Goal: Obtain resource: Download file/media

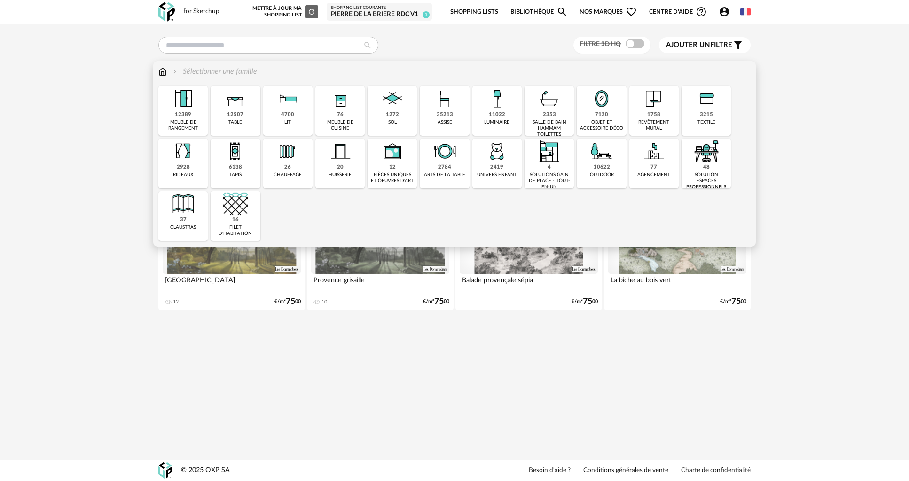
click at [404, 111] on div "1272 sol" at bounding box center [391, 111] width 49 height 50
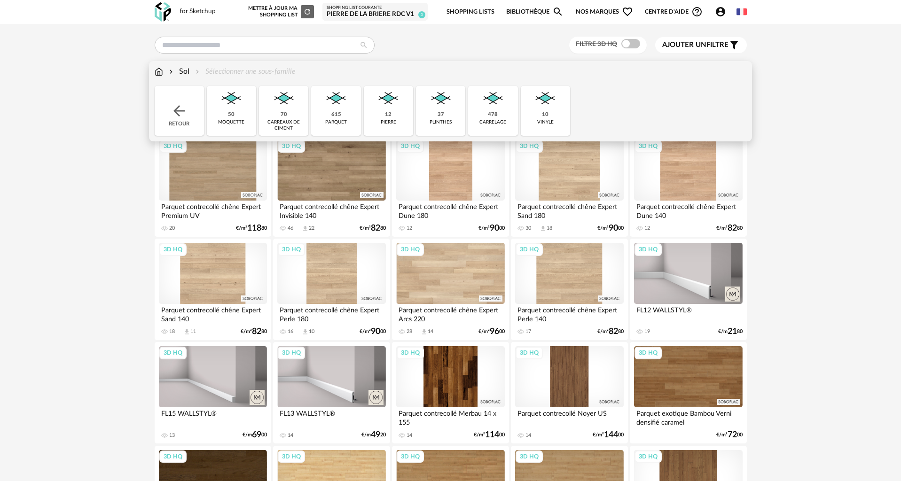
click at [486, 112] on div "478 carrelage" at bounding box center [492, 111] width 49 height 50
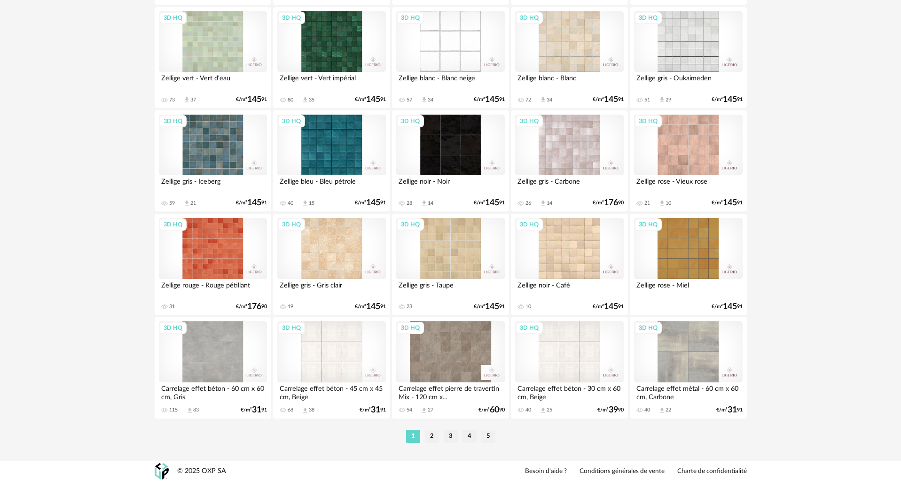
scroll to position [1784, 0]
click at [492, 435] on li "5" at bounding box center [488, 435] width 14 height 13
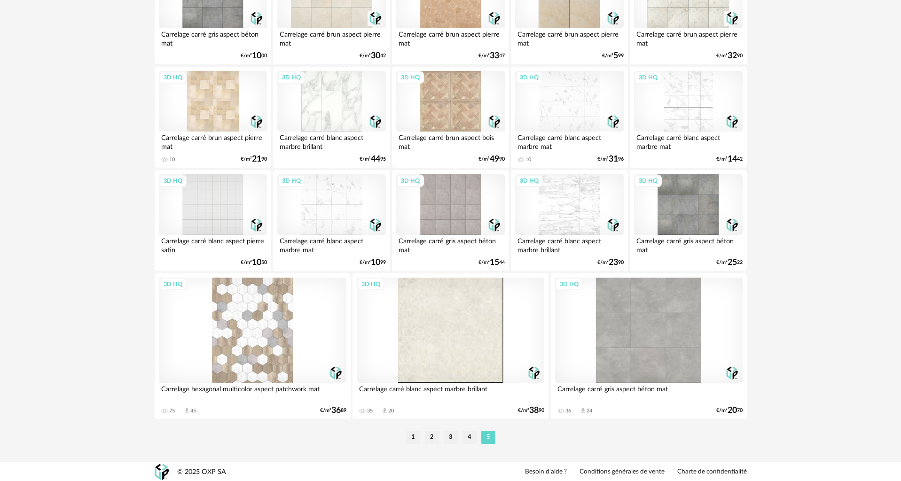
scroll to position [1415, 0]
click at [275, 312] on div "3D HQ" at bounding box center [252, 328] width 187 height 105
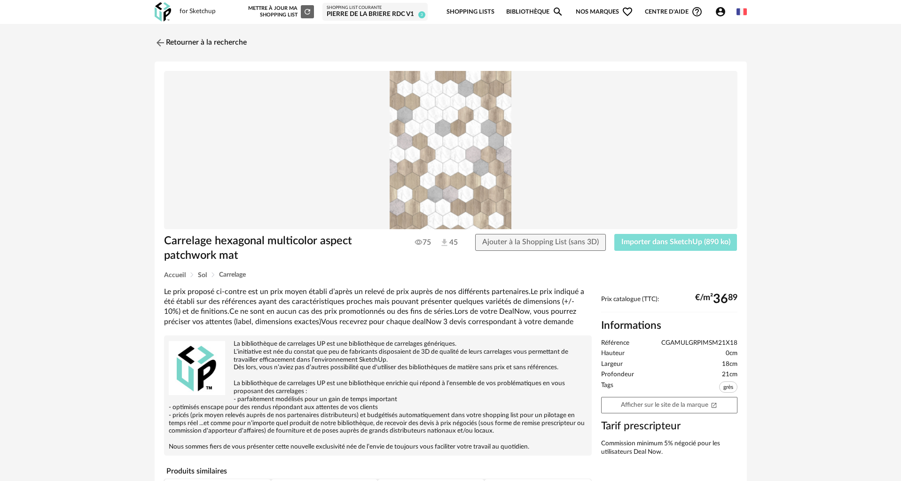
click at [652, 240] on span "Importer dans SketchUp (890 ko)" at bounding box center [675, 242] width 109 height 8
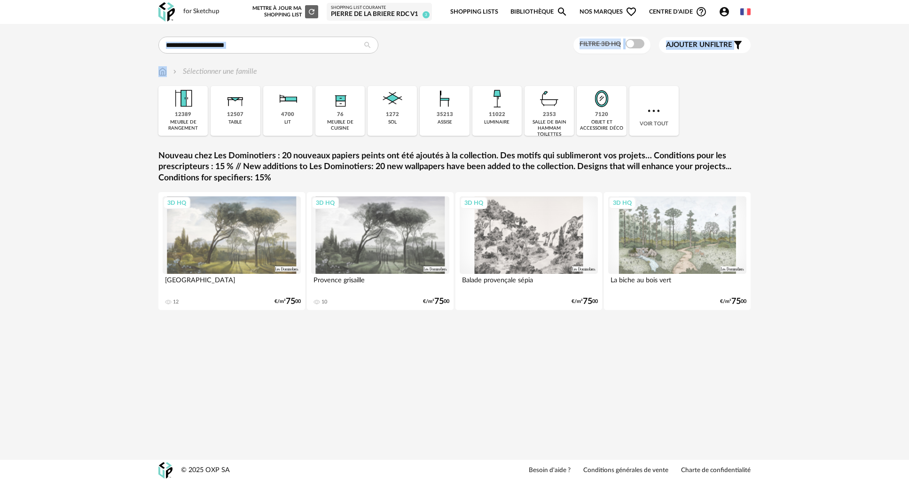
drag, startPoint x: 844, startPoint y: 8, endPoint x: 801, endPoint y: 77, distance: 81.1
click at [801, 77] on div "for Sketchup Nouvelle shopping list Mettre à jour ma Shopping List Refresh icon…" at bounding box center [454, 240] width 909 height 481
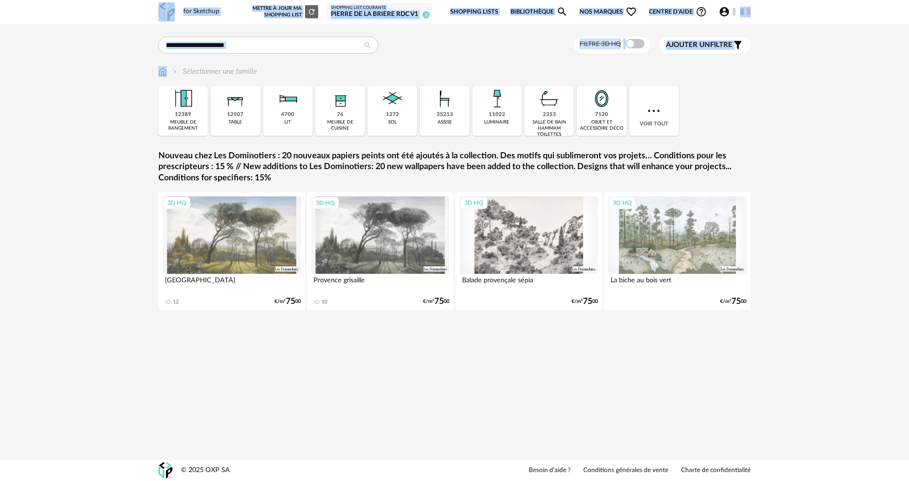
drag, startPoint x: 757, startPoint y: 0, endPoint x: 736, endPoint y: 67, distance: 69.7
click at [745, 68] on div "for Sketchup Nouvelle shopping list Mettre à jour ma Shopping List Refresh icon…" at bounding box center [454, 240] width 909 height 481
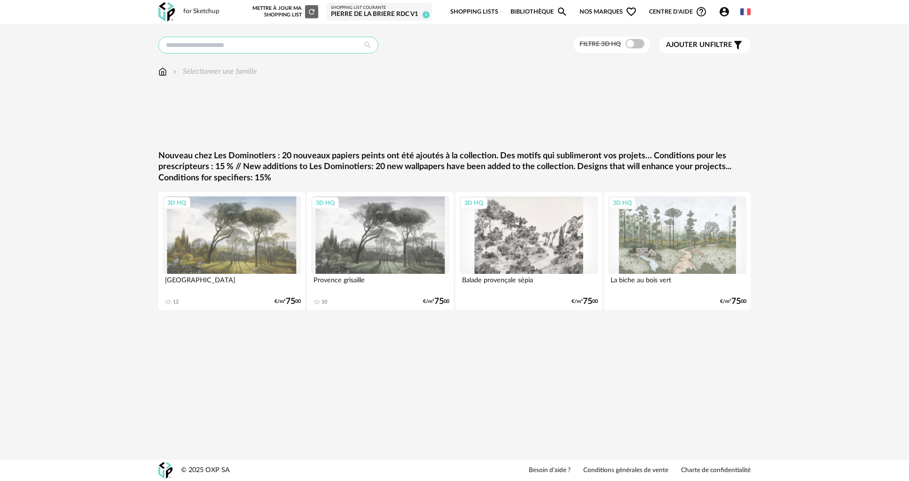
click at [187, 47] on input "text" at bounding box center [268, 45] width 220 height 17
type input "*******"
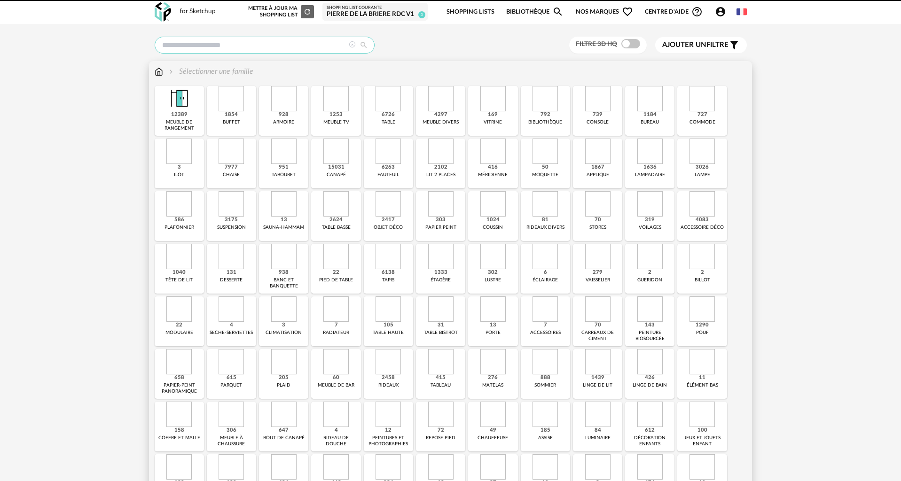
type input "*******"
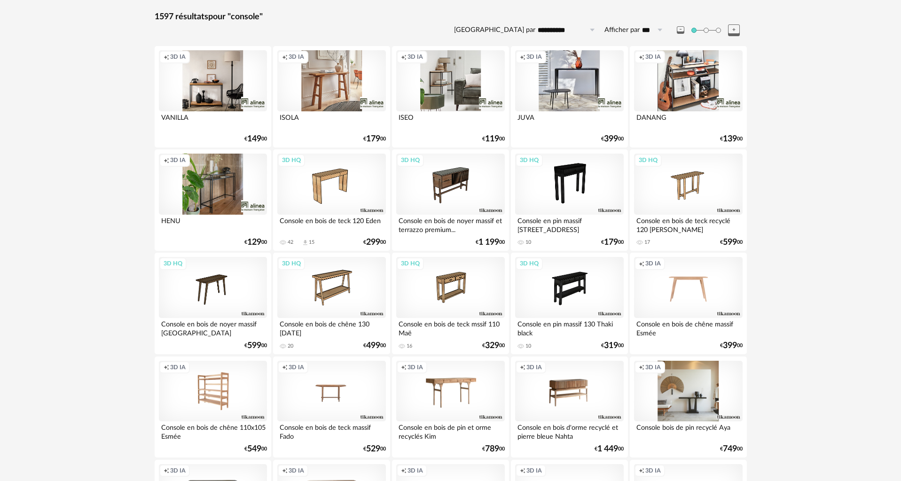
scroll to position [235, 0]
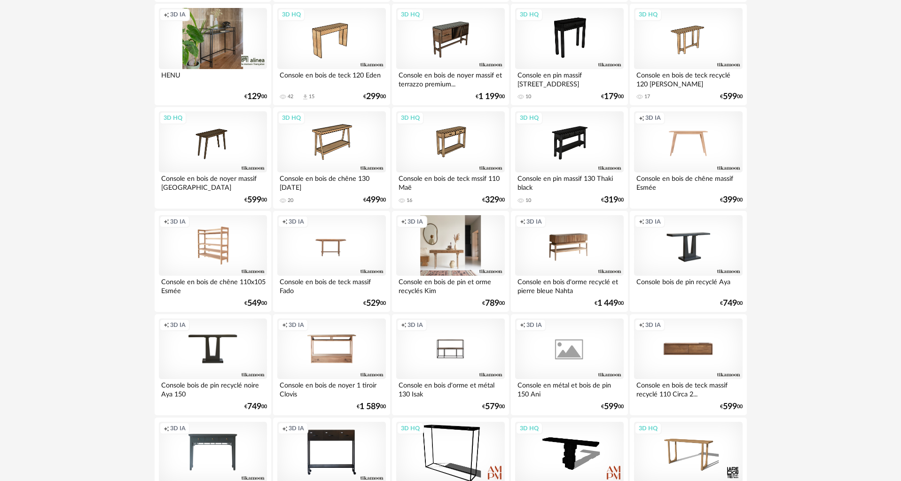
click at [457, 256] on div "Creation icon 3D IA" at bounding box center [450, 245] width 108 height 61
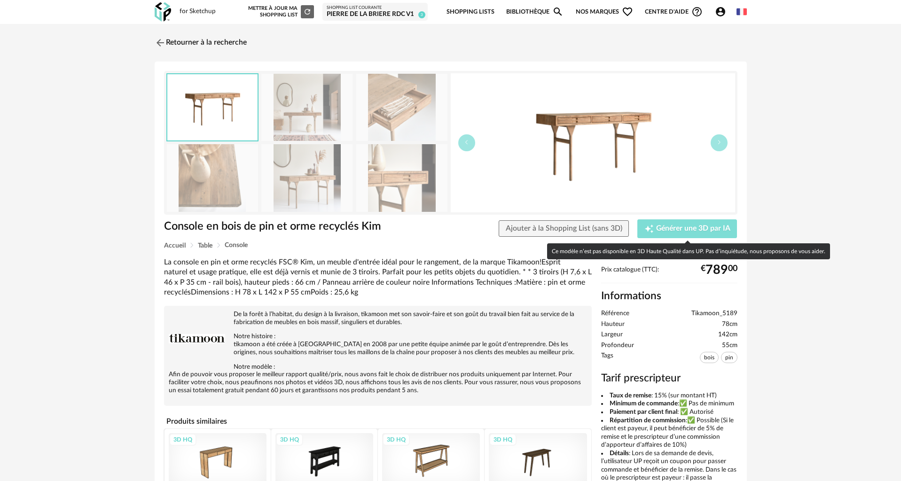
click at [681, 227] on span "Générer une 3D par IA" at bounding box center [693, 229] width 74 height 8
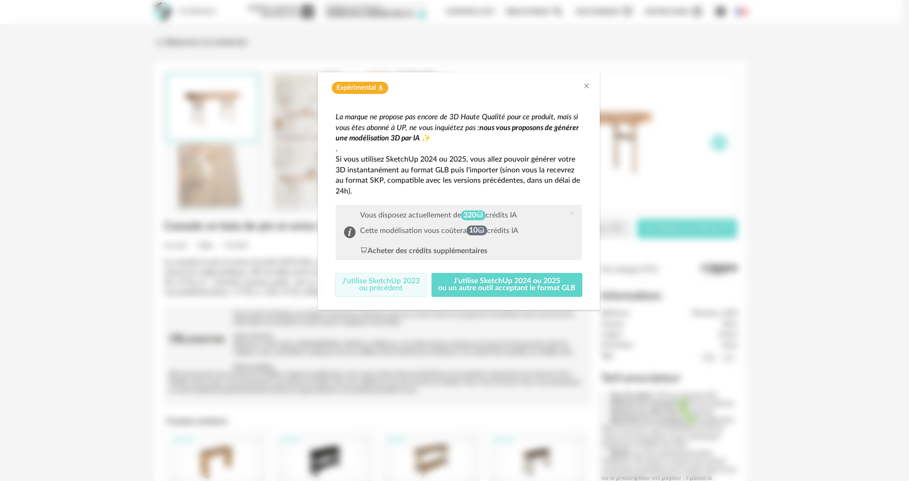
click at [366, 280] on button "J'utilise SketchUp 2023 ou précédent" at bounding box center [381, 285] width 92 height 24
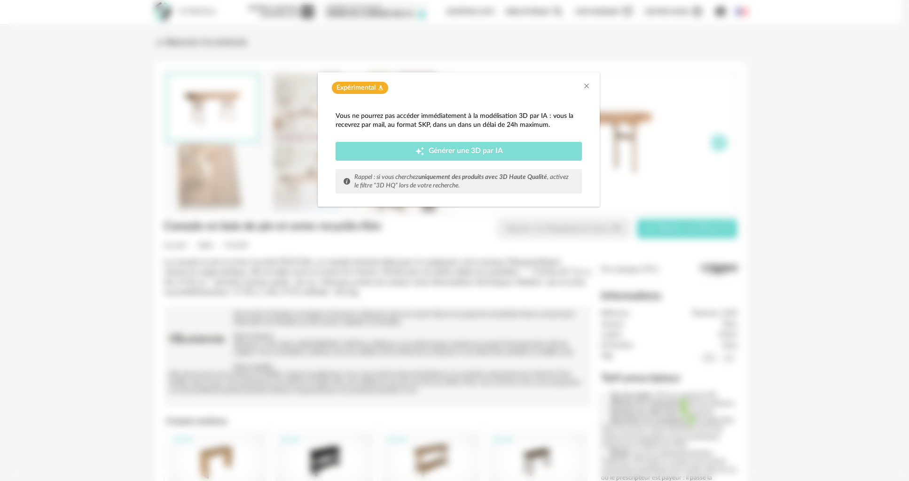
click at [458, 152] on span "Générer une 3D par IA" at bounding box center [466, 152] width 74 height 8
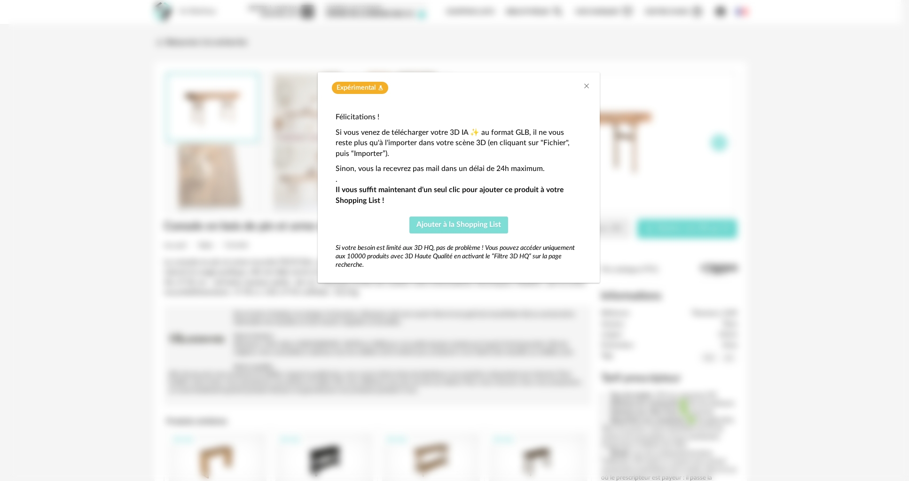
click at [453, 221] on span "Ajouter à la Shopping List" at bounding box center [458, 225] width 85 height 8
click at [803, 135] on div "Expérimental Flask icon Félicitations ! Si vous venez de télécharger votre 3D I…" at bounding box center [458, 240] width 900 height 481
click at [584, 88] on icon "Close" at bounding box center [587, 86] width 8 height 8
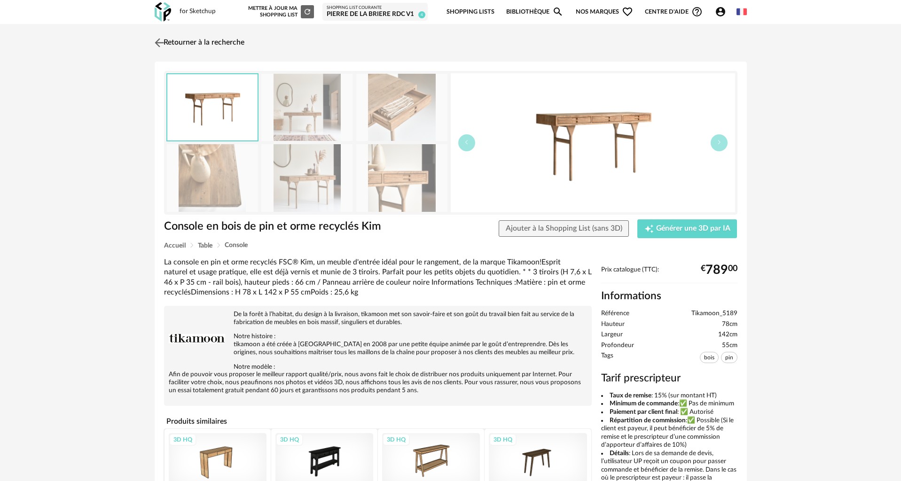
click at [165, 42] on img at bounding box center [159, 43] width 14 height 14
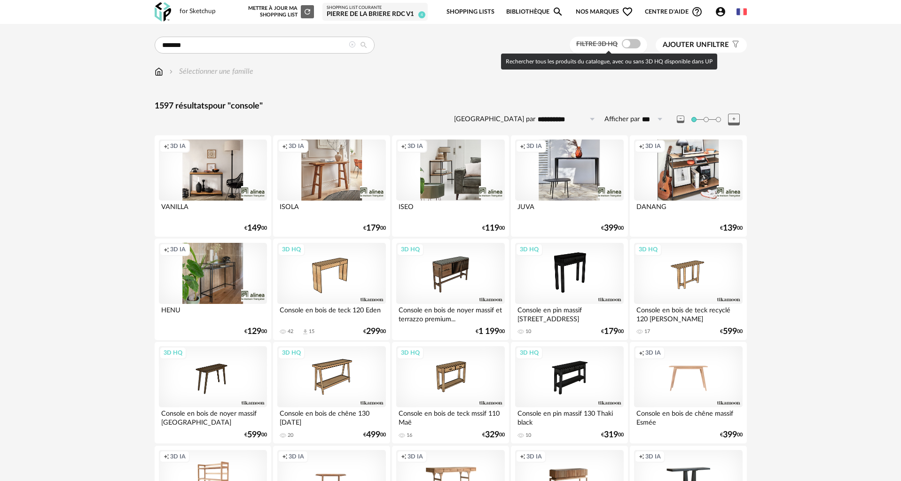
drag, startPoint x: 625, startPoint y: 41, endPoint x: 702, endPoint y: 138, distance: 123.4
click at [625, 42] on span at bounding box center [631, 43] width 19 height 9
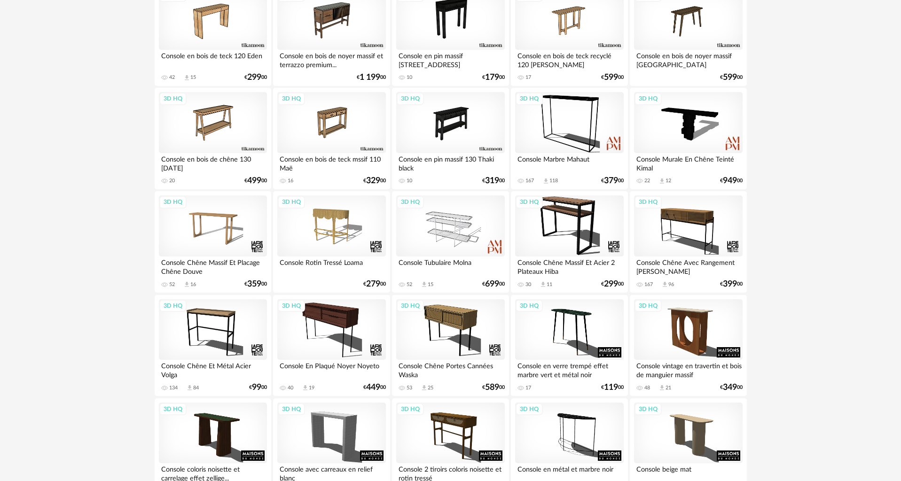
scroll to position [188, 0]
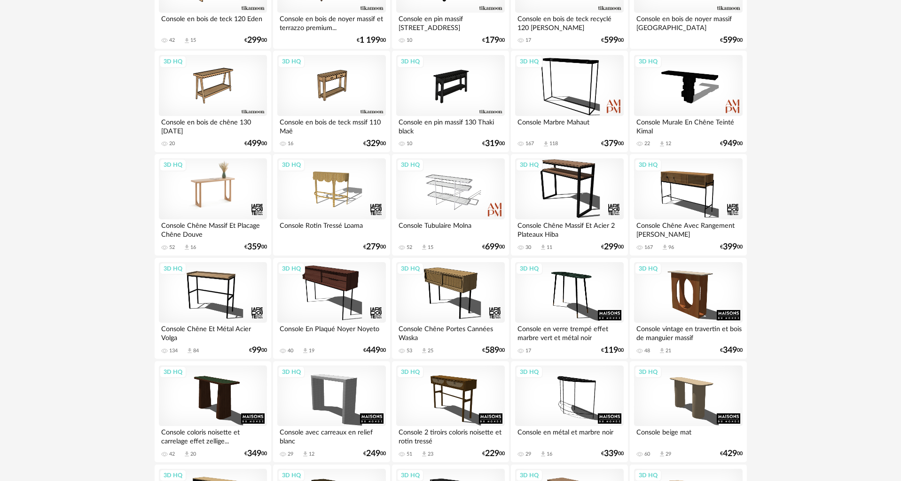
click at [217, 195] on div "3D HQ" at bounding box center [213, 188] width 108 height 61
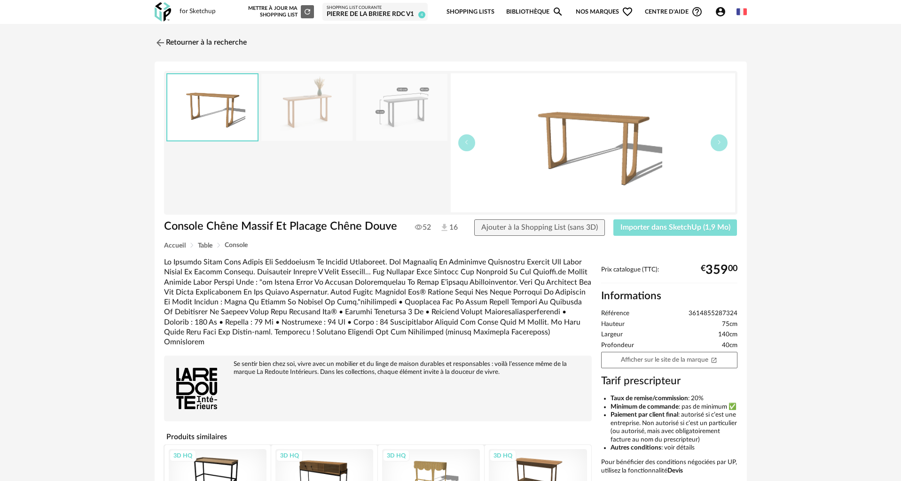
click at [656, 228] on span "Importer dans SketchUp (1,9 Mo)" at bounding box center [675, 228] width 110 height 8
click at [178, 41] on link "Retourner à la recherche" at bounding box center [198, 42] width 92 height 21
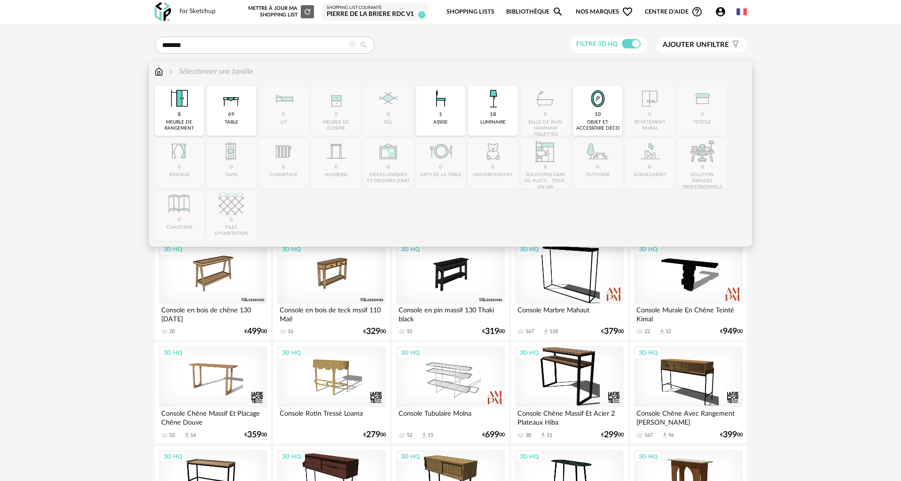
click at [159, 69] on img at bounding box center [159, 71] width 8 height 11
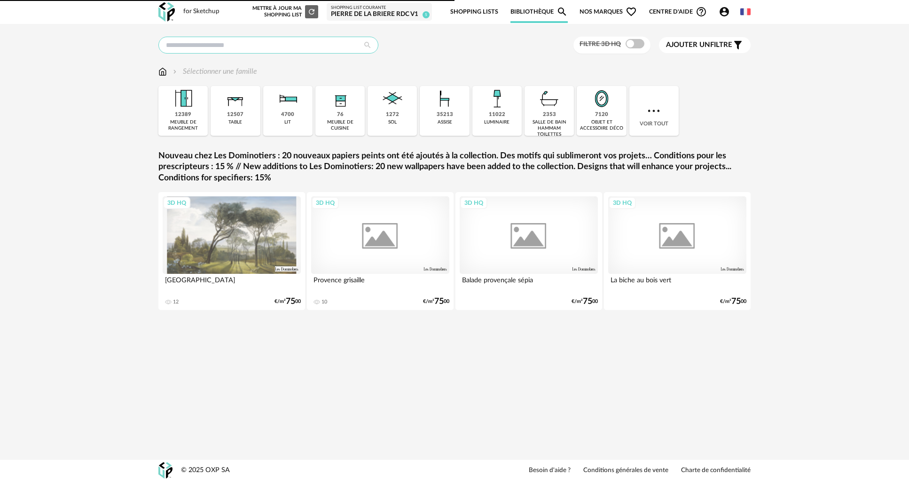
click at [193, 47] on input "text" at bounding box center [268, 45] width 220 height 17
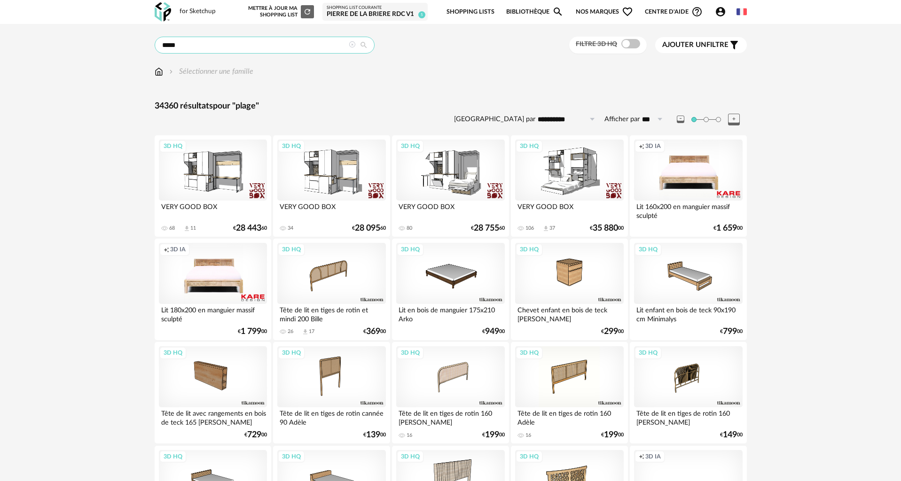
drag, startPoint x: 85, startPoint y: 28, endPoint x: 66, endPoint y: 16, distance: 22.2
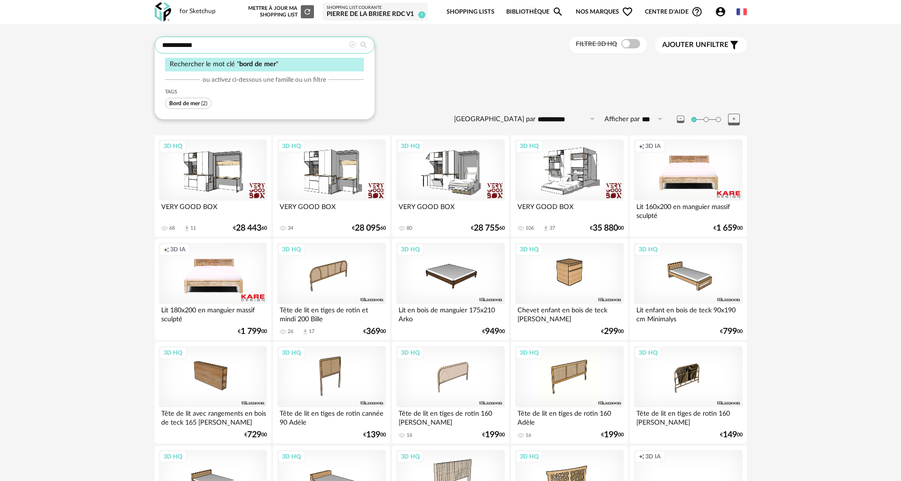
type input "**********"
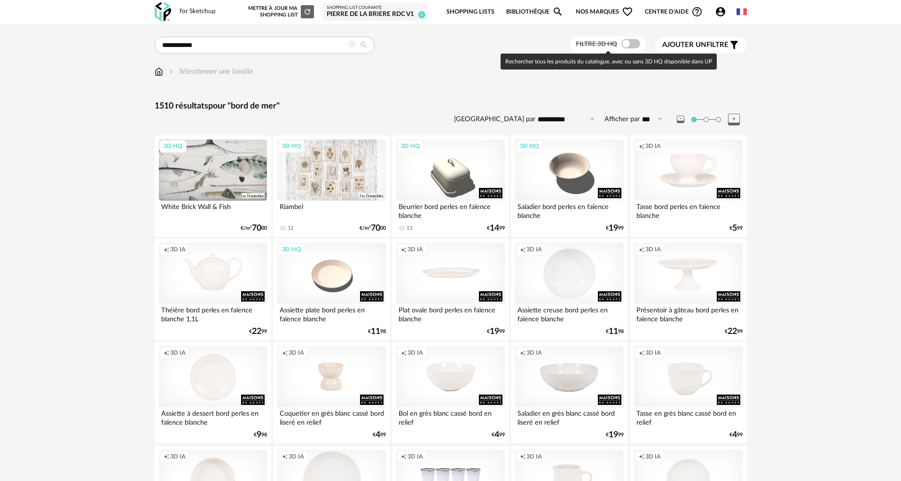
click at [630, 42] on span at bounding box center [630, 43] width 19 height 9
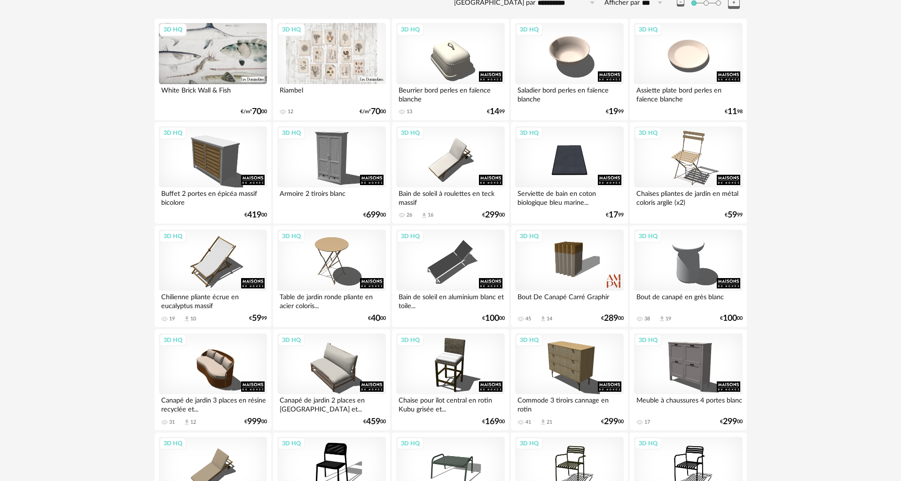
scroll to position [188, 0]
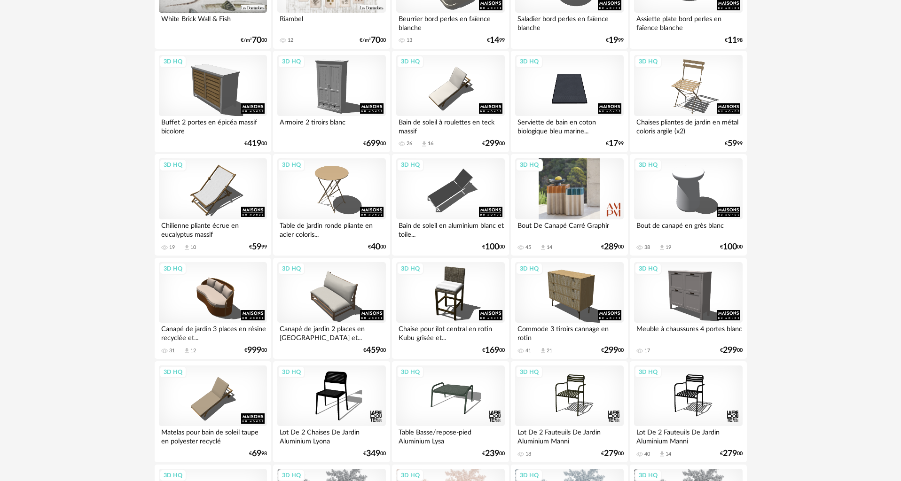
click at [574, 203] on div "3D HQ" at bounding box center [569, 188] width 108 height 61
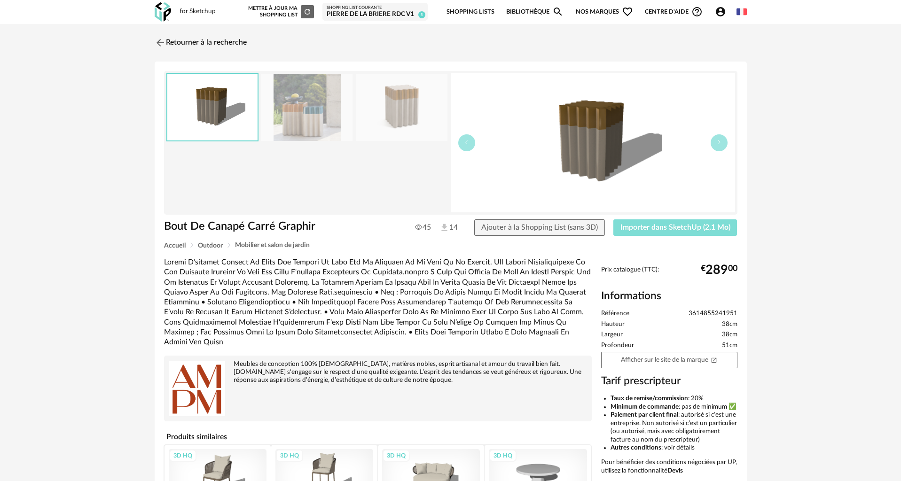
click at [657, 227] on span "Importer dans SketchUp (2,1 Mo)" at bounding box center [675, 228] width 110 height 8
click at [174, 38] on link "Retourner à la recherche" at bounding box center [198, 42] width 92 height 21
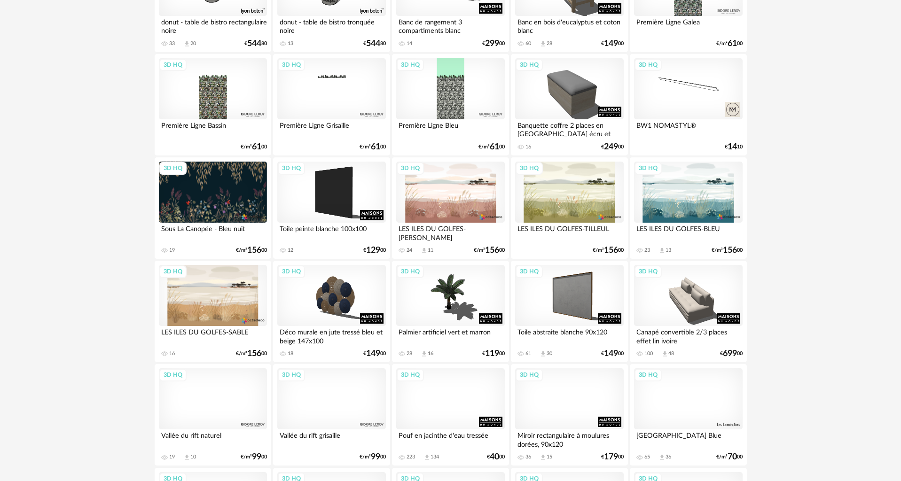
scroll to position [1034, 0]
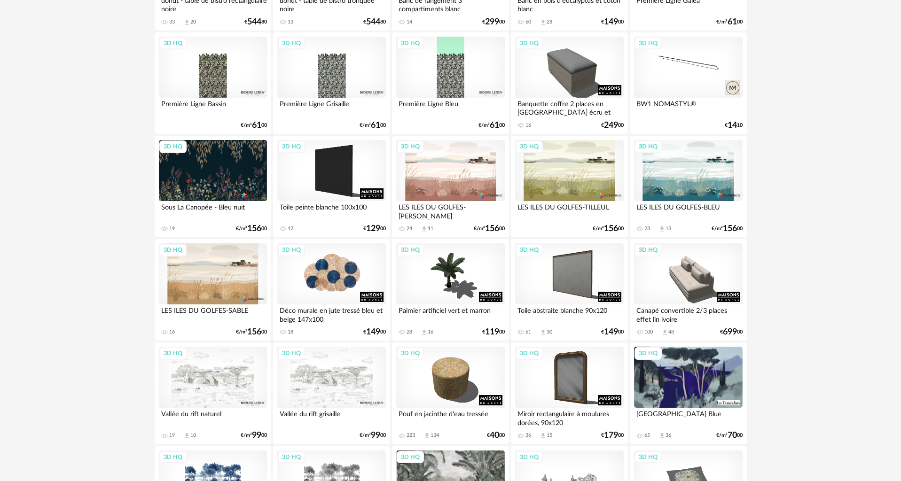
click at [327, 284] on div "3D HQ" at bounding box center [331, 273] width 108 height 61
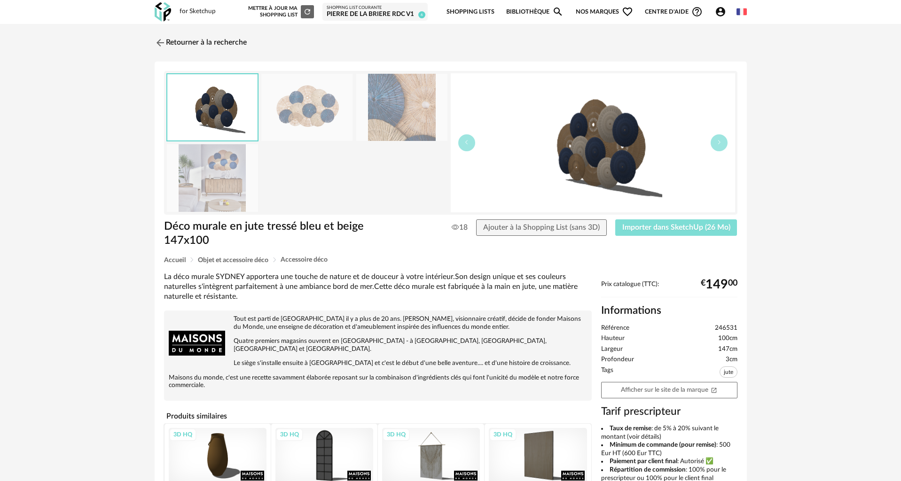
click at [675, 226] on span "Importer dans SketchUp (26 Mo)" at bounding box center [676, 228] width 108 height 8
click at [204, 44] on link "Retourner à la recherche" at bounding box center [198, 42] width 92 height 21
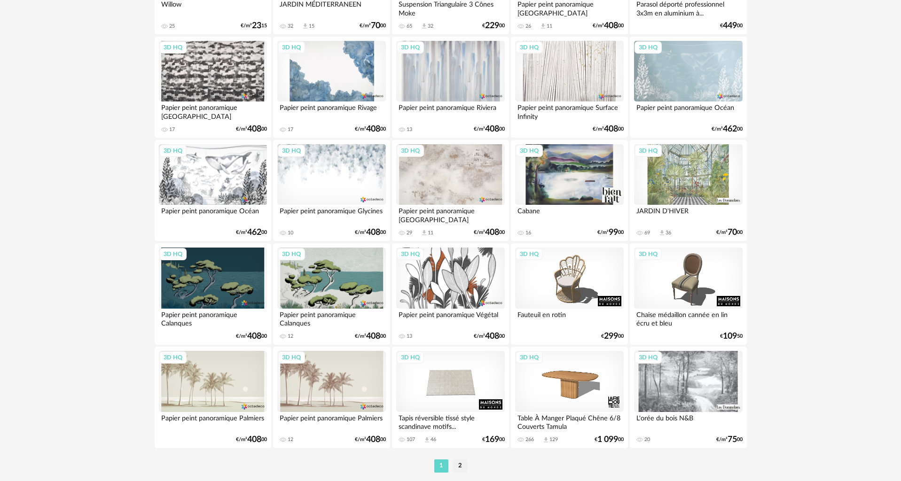
scroll to position [1784, 0]
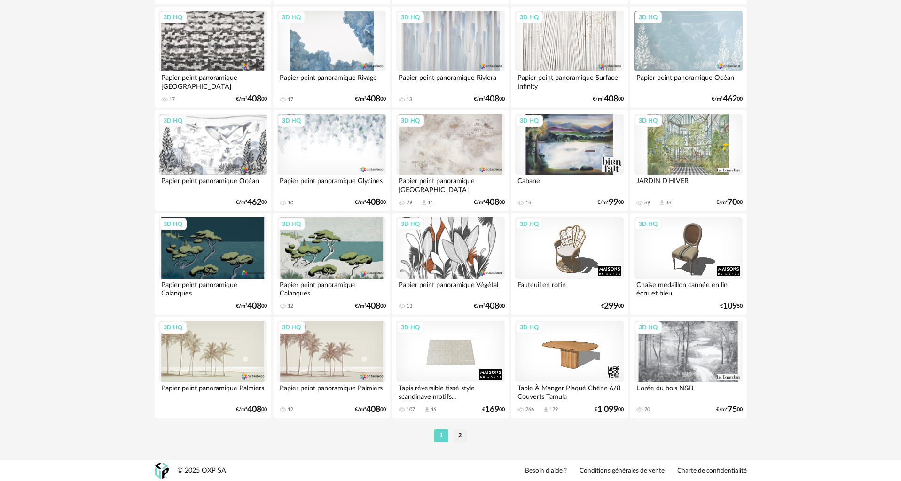
click at [459, 433] on li "2" at bounding box center [460, 435] width 14 height 13
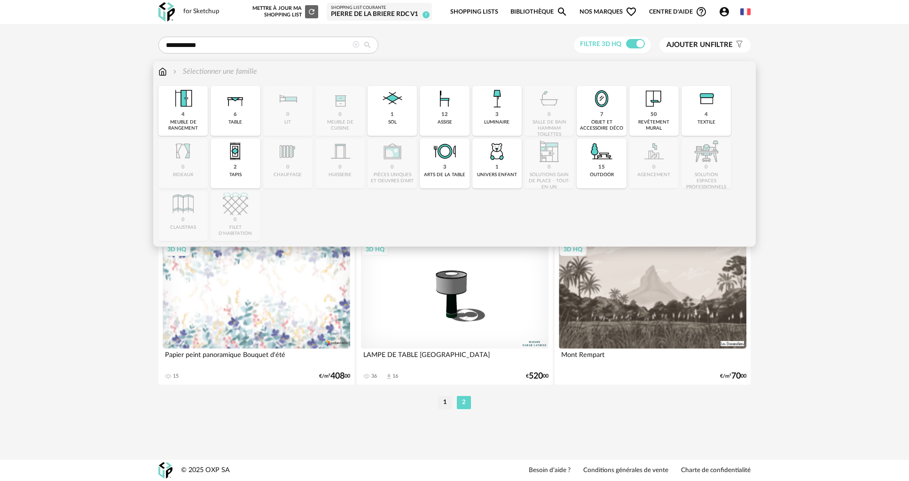
click at [503, 112] on div "3 luminaire" at bounding box center [496, 111] width 49 height 50
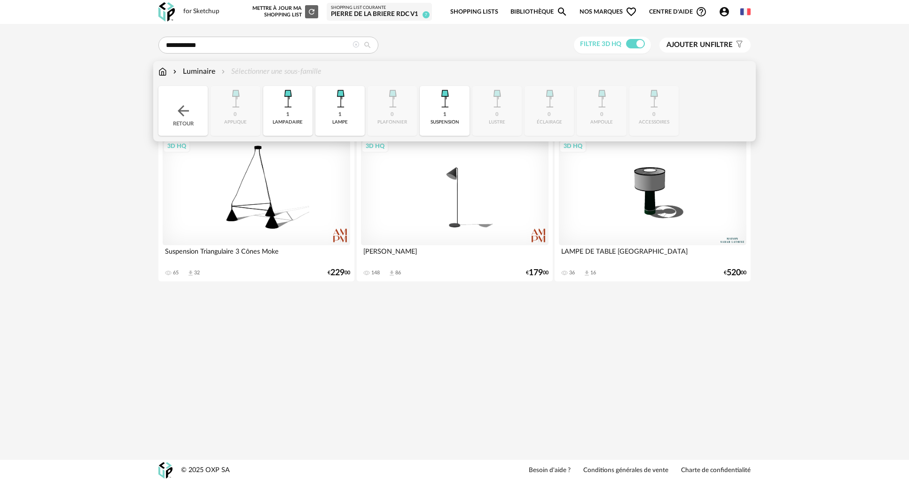
click at [162, 71] on img at bounding box center [162, 71] width 8 height 11
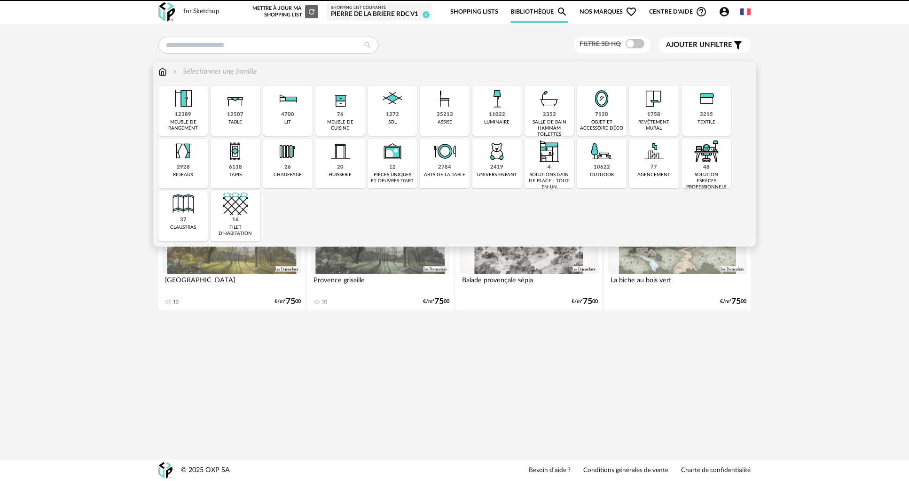
click at [602, 116] on div "7120" at bounding box center [601, 114] width 13 height 7
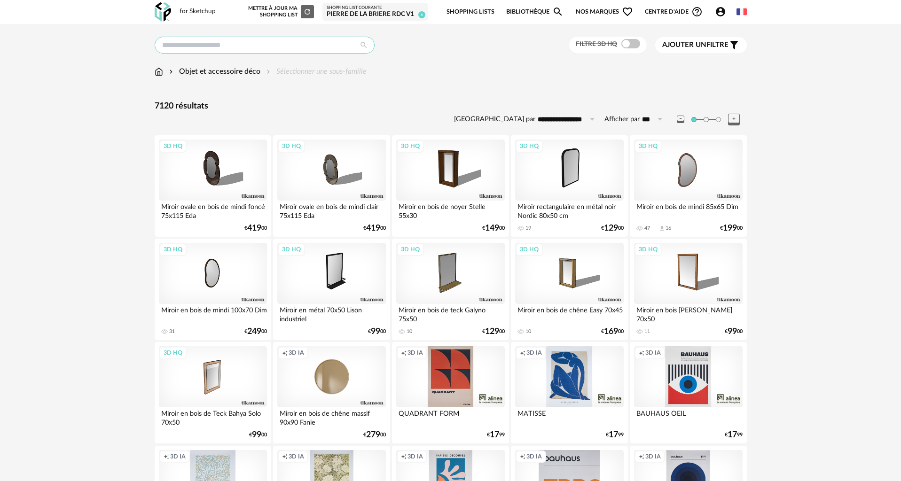
click at [216, 43] on input "text" at bounding box center [265, 45] width 220 height 17
type input "**********"
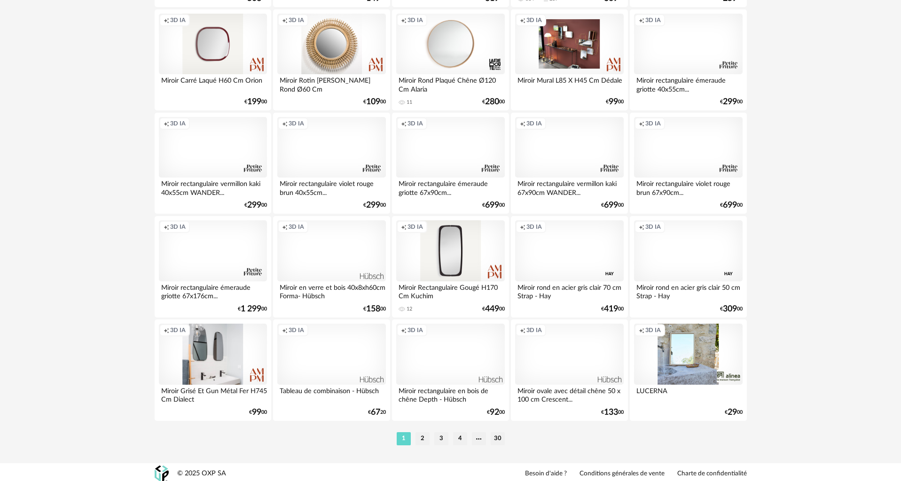
scroll to position [1784, 0]
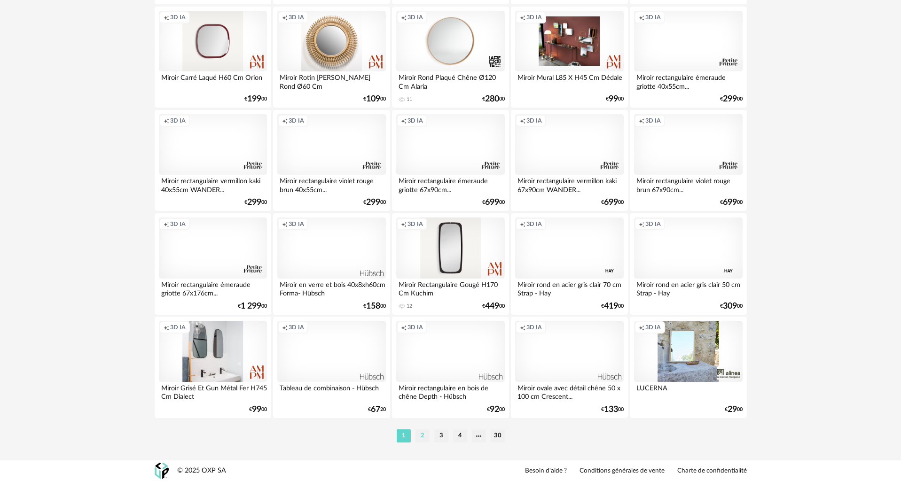
click at [422, 432] on li "2" at bounding box center [422, 435] width 14 height 13
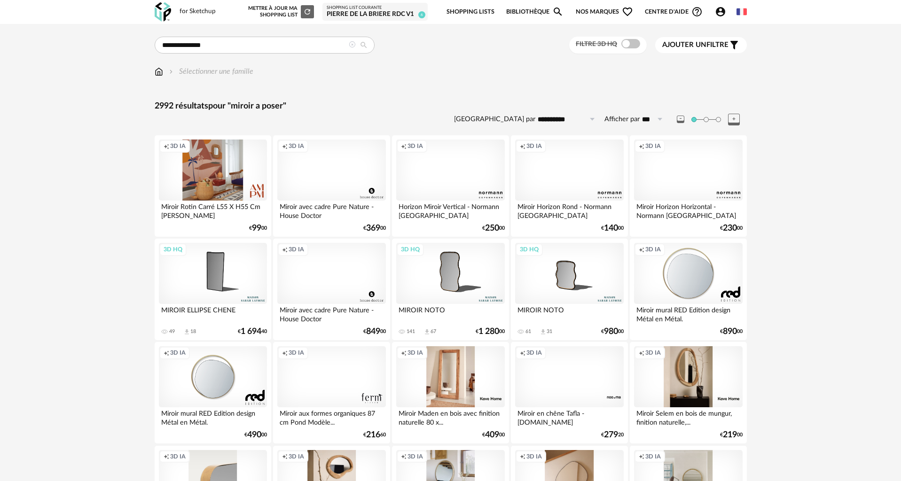
click at [223, 268] on div "3D HQ" at bounding box center [213, 273] width 108 height 61
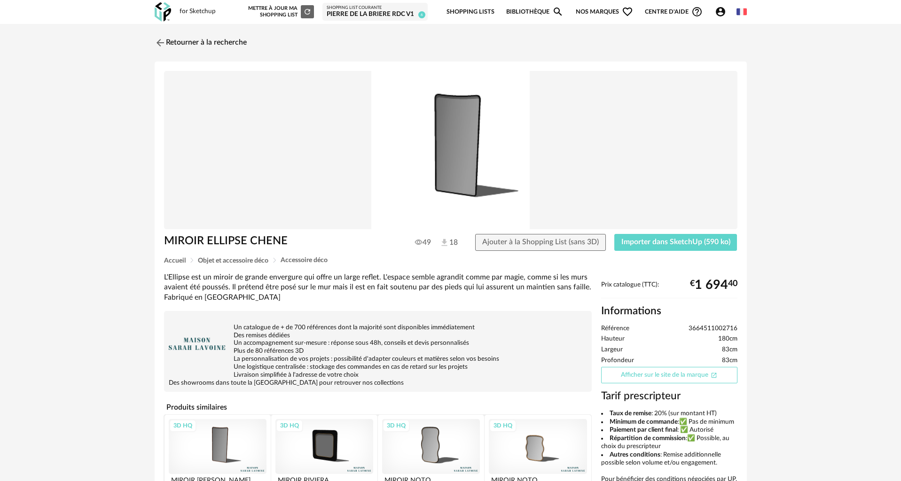
click at [664, 377] on link "Afficher sur le site de la marque Open In New icon" at bounding box center [669, 375] width 136 height 16
click at [161, 35] on link "Retourner à la recherche" at bounding box center [198, 42] width 92 height 21
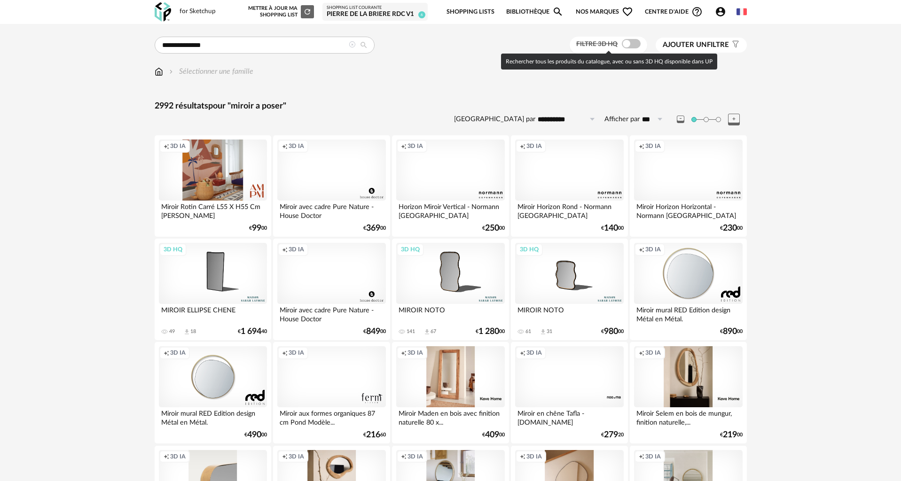
click at [625, 41] on span at bounding box center [631, 43] width 19 height 9
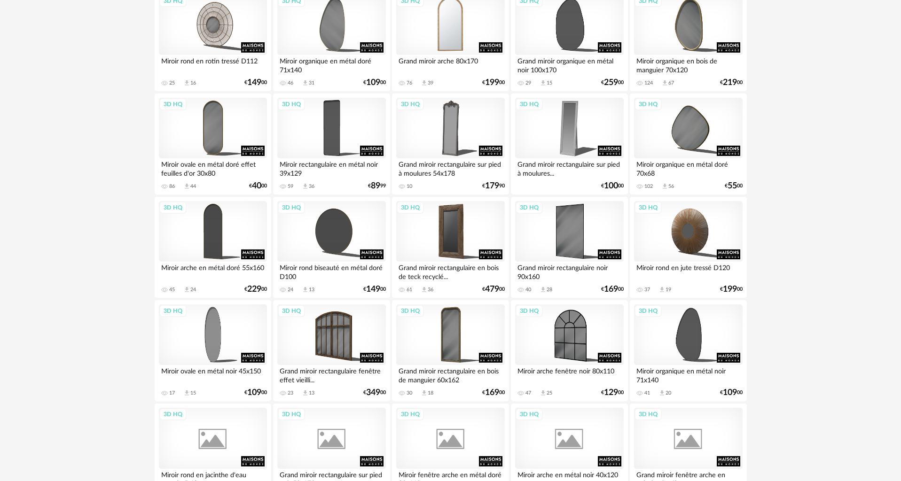
scroll to position [1598, 0]
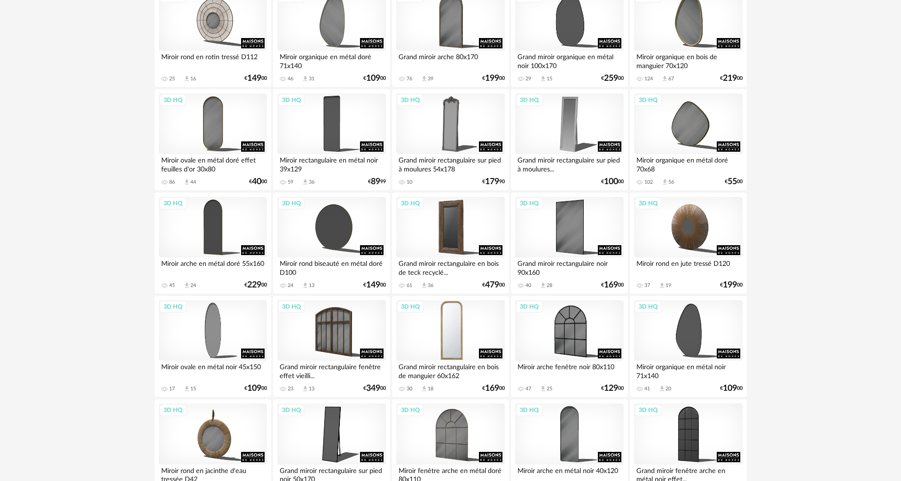
click at [455, 309] on div "3D HQ" at bounding box center [450, 330] width 108 height 61
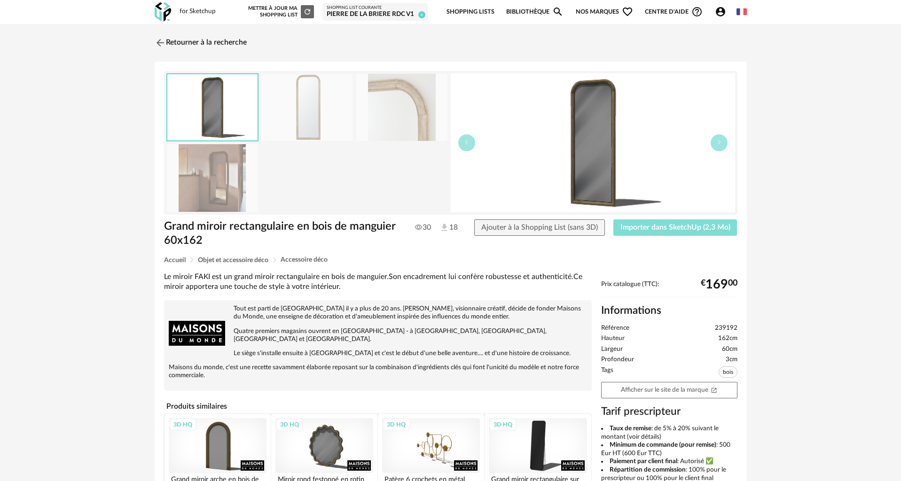
click at [662, 229] on span "Importer dans SketchUp (2,3 Mo)" at bounding box center [675, 228] width 110 height 8
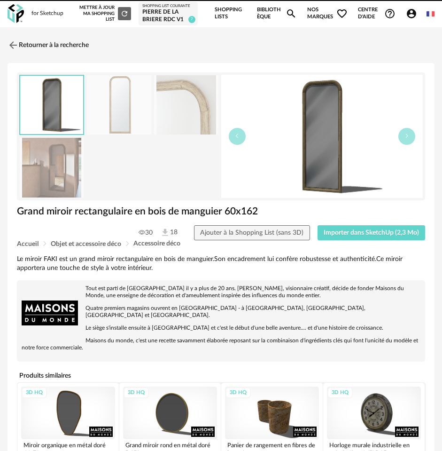
click at [292, 11] on icon "Magnify icon" at bounding box center [291, 13] width 8 height 8
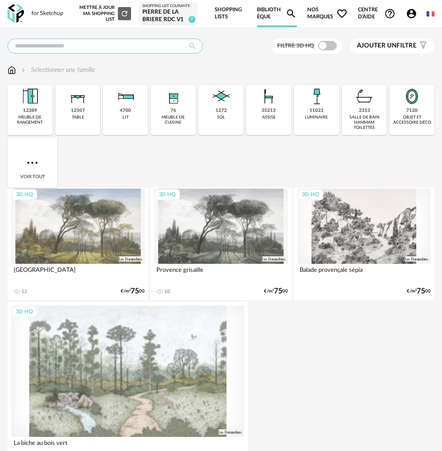
click at [129, 47] on input "text" at bounding box center [105, 46] width 195 height 15
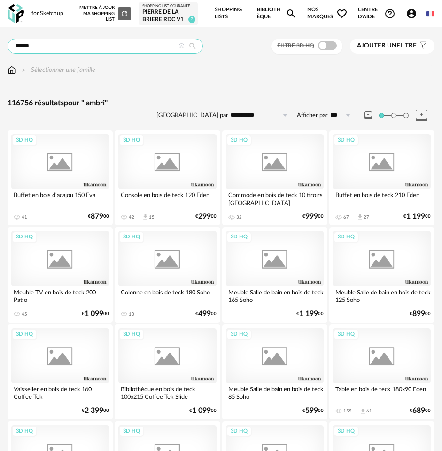
type input "******"
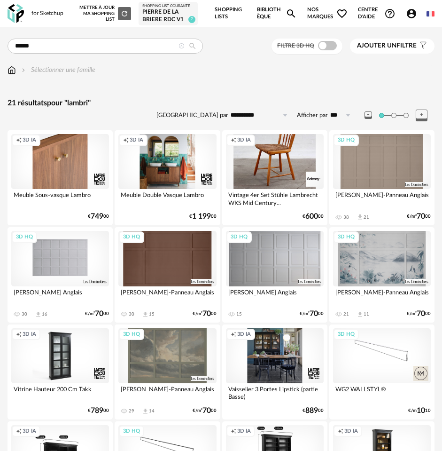
click at [70, 257] on div "3D HQ" at bounding box center [60, 258] width 98 height 55
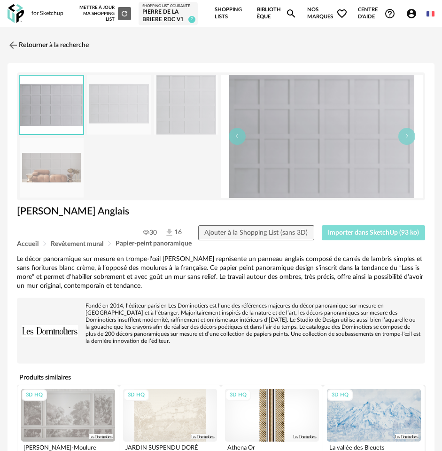
click at [367, 231] on span "Importer dans SketchUp (93 ko)" at bounding box center [373, 232] width 91 height 7
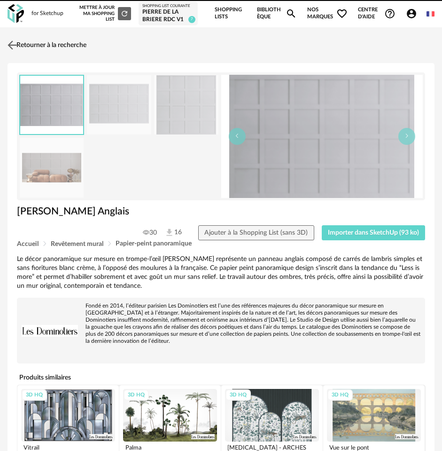
click at [10, 39] on img at bounding box center [13, 45] width 14 height 14
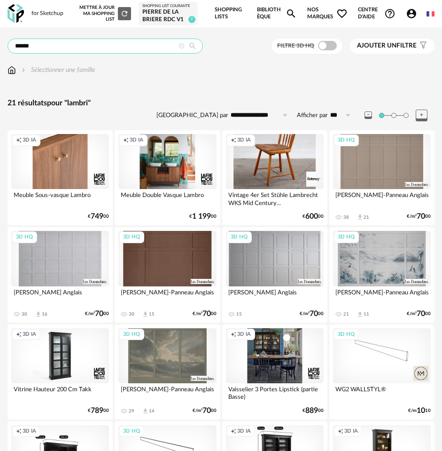
drag, startPoint x: 35, startPoint y: 46, endPoint x: -33, endPoint y: 39, distance: 68.9
click at [0, 39] on html "**********" at bounding box center [221, 412] width 442 height 824
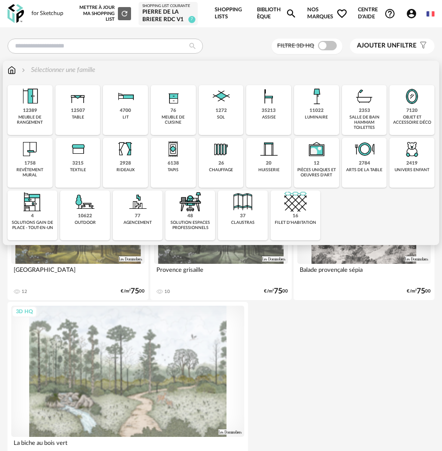
click at [32, 151] on img at bounding box center [30, 149] width 23 height 23
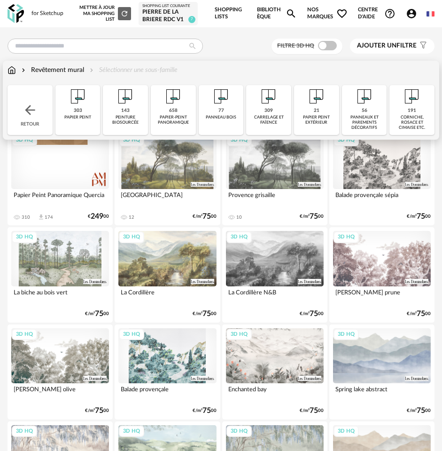
click at [226, 96] on img at bounding box center [221, 96] width 23 height 23
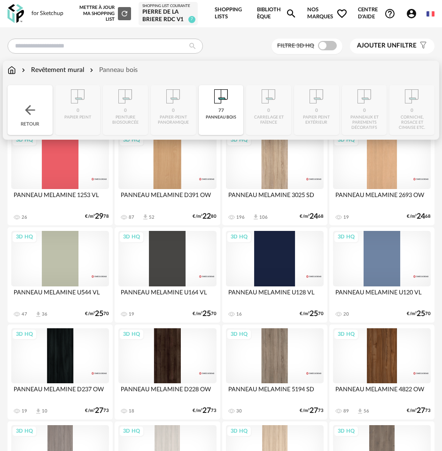
click at [50, 70] on div "Revêtement mural" at bounding box center [52, 69] width 64 height 9
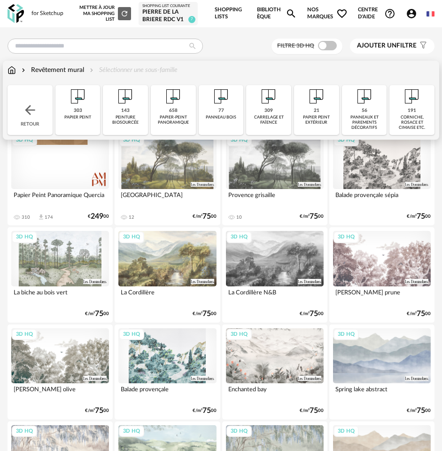
click at [271, 112] on div "309" at bounding box center [269, 111] width 8 height 6
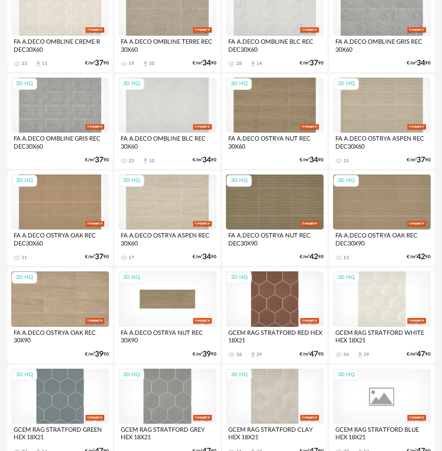
scroll to position [705, 0]
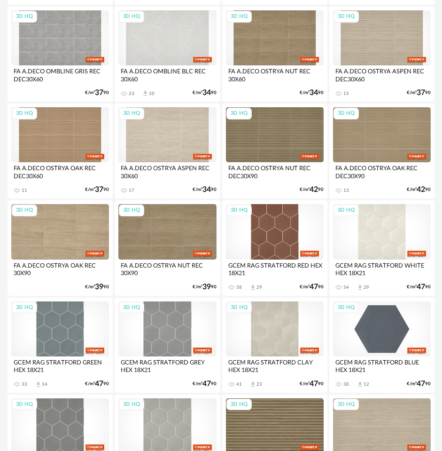
click at [396, 328] on div "3D HQ" at bounding box center [382, 328] width 98 height 55
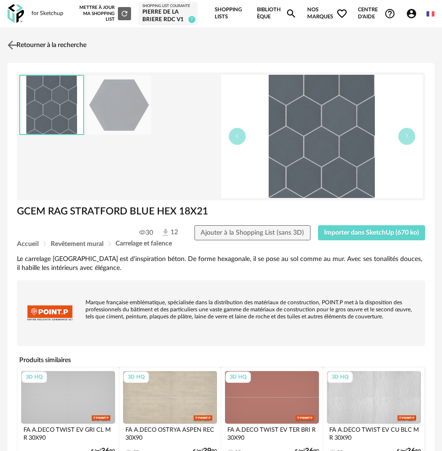
click at [15, 41] on img at bounding box center [13, 45] width 14 height 14
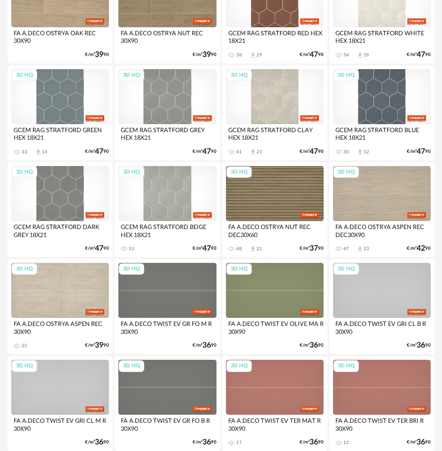
scroll to position [940, 0]
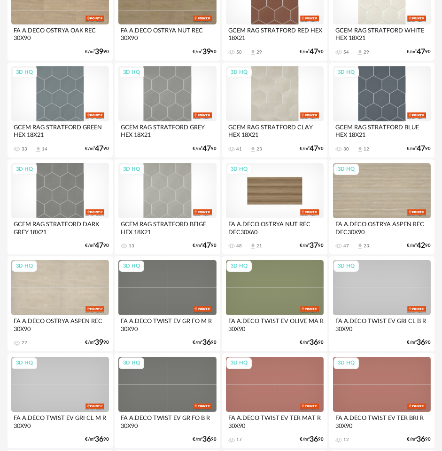
click at [276, 190] on div "3D HQ" at bounding box center [275, 190] width 98 height 55
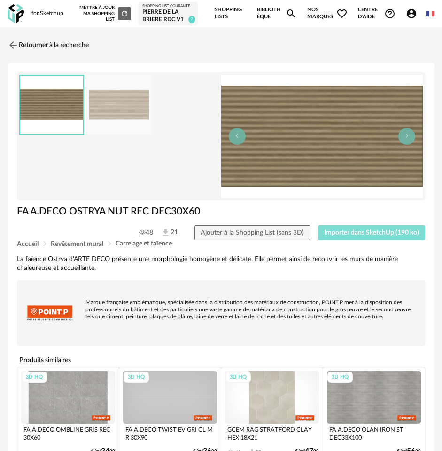
click at [372, 232] on span "Importer dans SketchUp (190 ko)" at bounding box center [371, 232] width 95 height 7
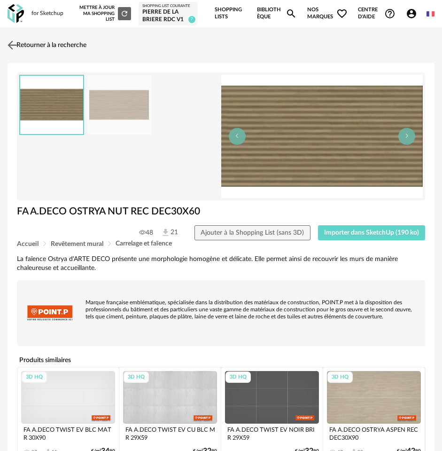
click at [28, 43] on link "Retourner à la recherche" at bounding box center [45, 45] width 81 height 21
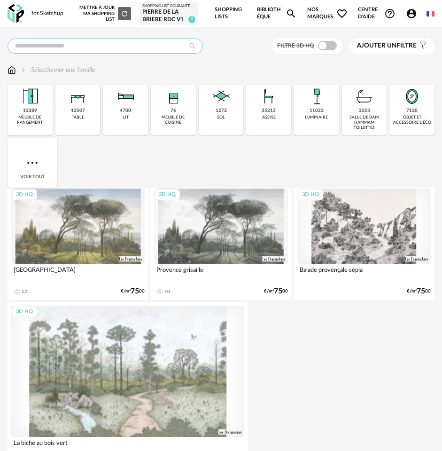
click at [47, 47] on input "text" at bounding box center [105, 46] width 195 height 15
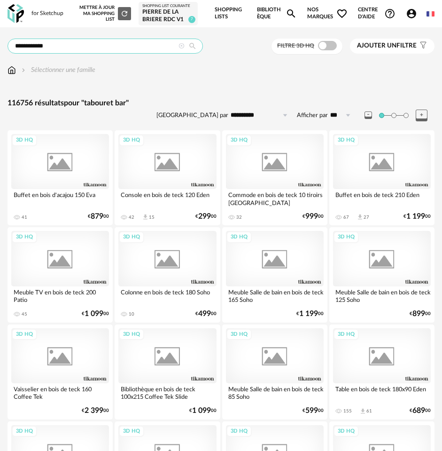
type input "**********"
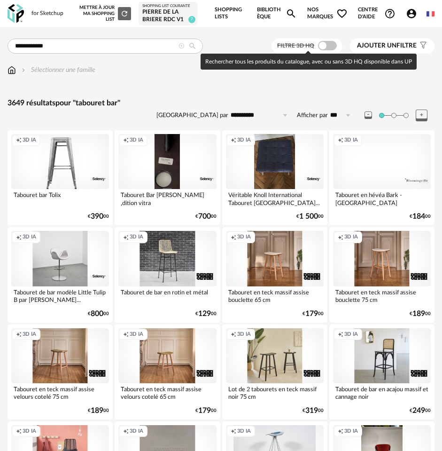
click at [323, 42] on span at bounding box center [327, 45] width 19 height 9
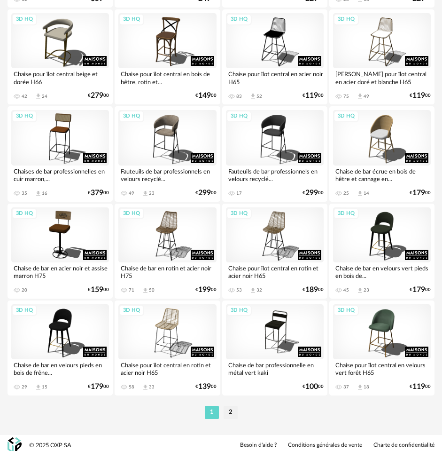
scroll to position [2159, 0]
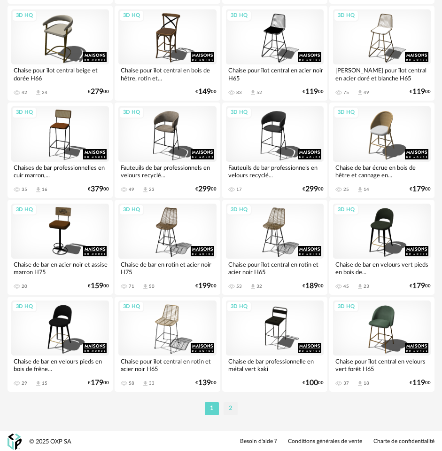
click at [229, 403] on li "2" at bounding box center [231, 408] width 14 height 13
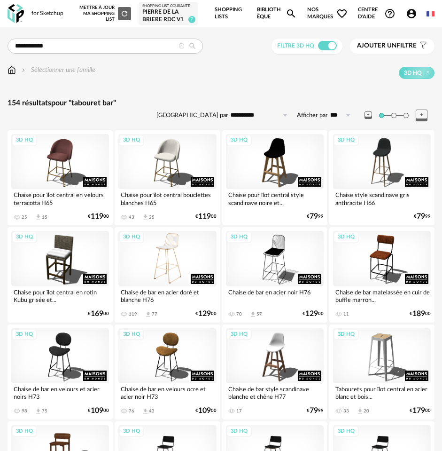
click at [177, 261] on div "3D HQ" at bounding box center [167, 258] width 98 height 55
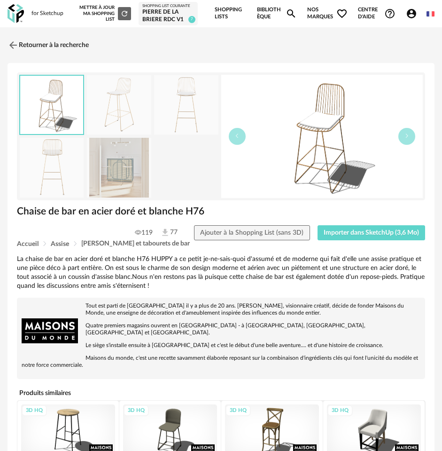
click at [113, 162] on img at bounding box center [119, 168] width 64 height 60
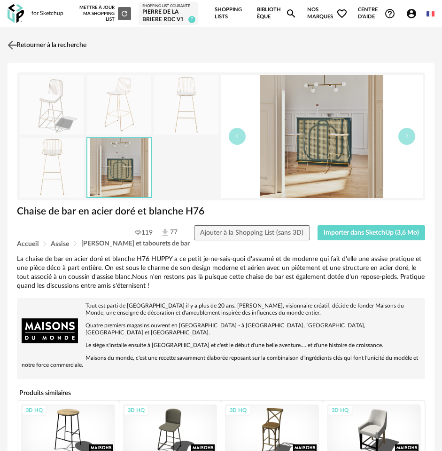
click at [28, 40] on link "Retourner à la recherche" at bounding box center [45, 45] width 81 height 21
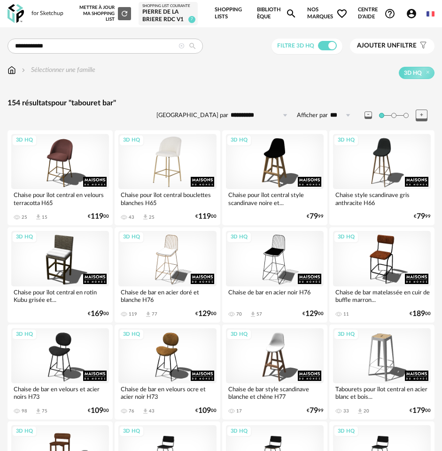
click at [162, 155] on div "3D HQ" at bounding box center [167, 161] width 98 height 55
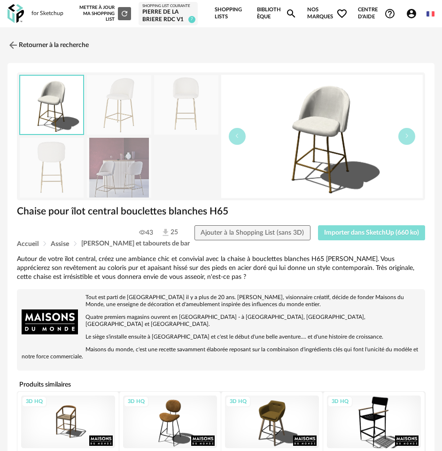
click at [382, 236] on button "Importer dans SketchUp (660 ko)" at bounding box center [372, 232] width 108 height 15
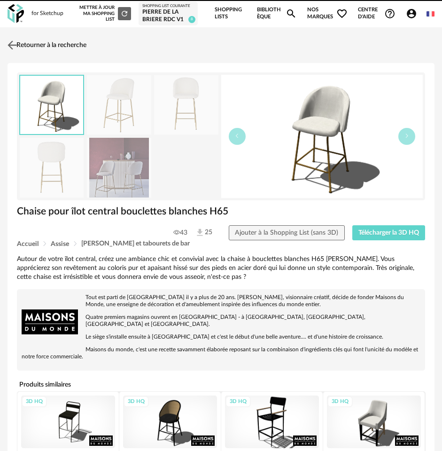
click at [16, 42] on img at bounding box center [13, 45] width 14 height 14
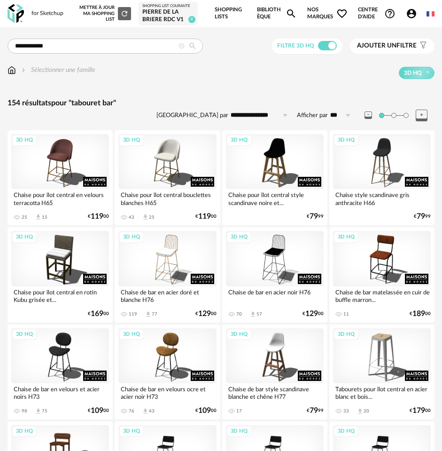
click at [182, 44] on icon at bounding box center [182, 46] width 6 height 6
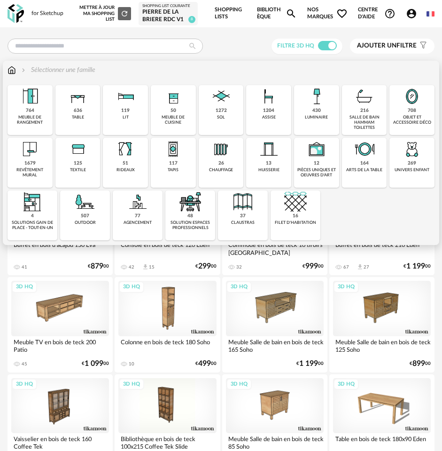
click at [314, 102] on img at bounding box center [316, 96] width 23 height 23
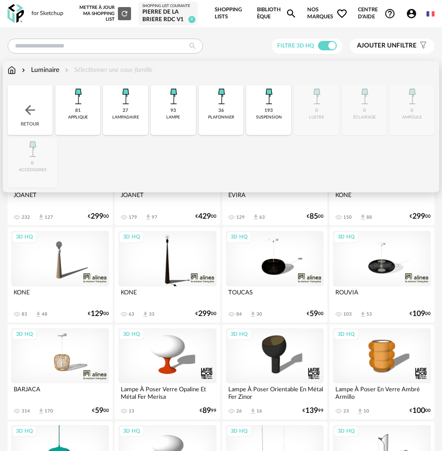
click at [130, 112] on div "27 [GEOGRAPHIC_DATA]" at bounding box center [125, 110] width 45 height 50
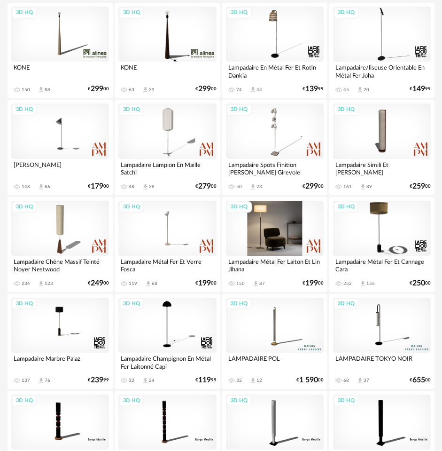
scroll to position [141, 0]
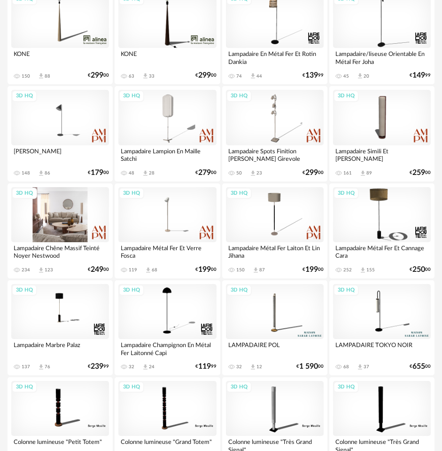
click at [56, 218] on div "3D HQ" at bounding box center [60, 214] width 98 height 55
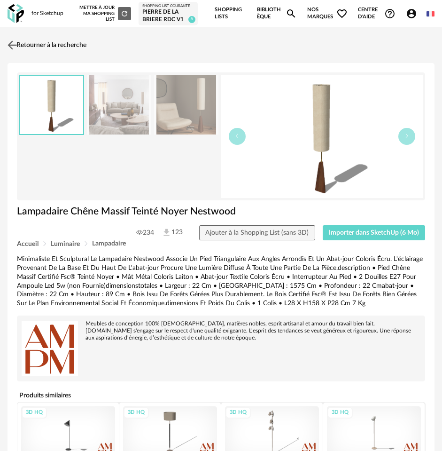
click at [9, 44] on img at bounding box center [13, 45] width 14 height 14
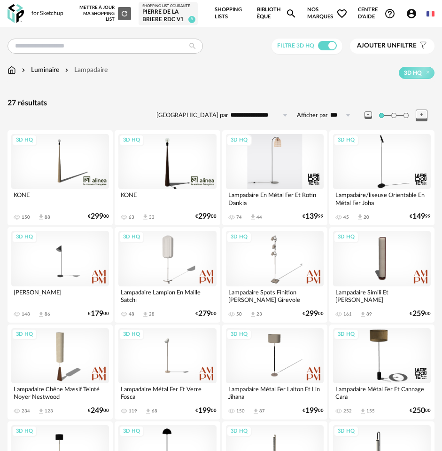
click at [271, 164] on div "3D HQ" at bounding box center [275, 161] width 98 height 55
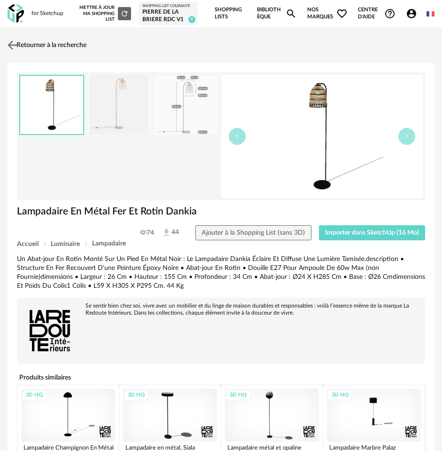
click at [39, 42] on link "Retourner à la recherche" at bounding box center [45, 45] width 81 height 21
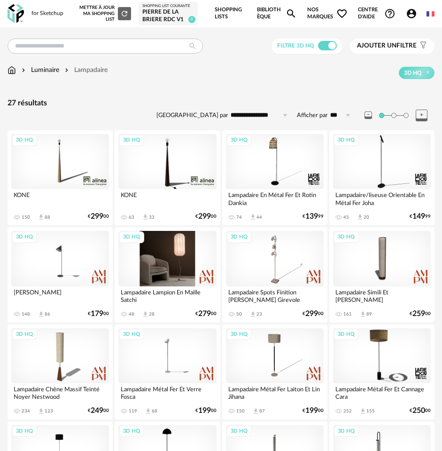
click at [159, 248] on div "3D HQ" at bounding box center [167, 258] width 98 height 55
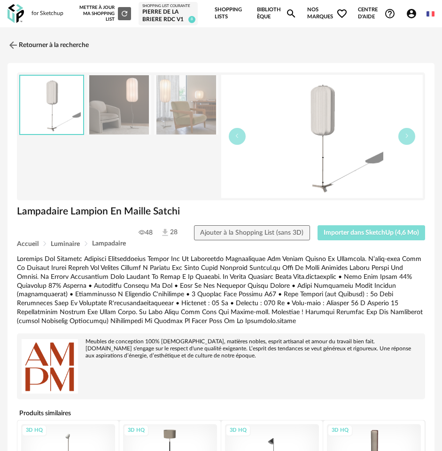
click at [356, 237] on button "Importer dans SketchUp (4,6 Mo)" at bounding box center [372, 232] width 108 height 15
